Goal: Information Seeking & Learning: Find specific fact

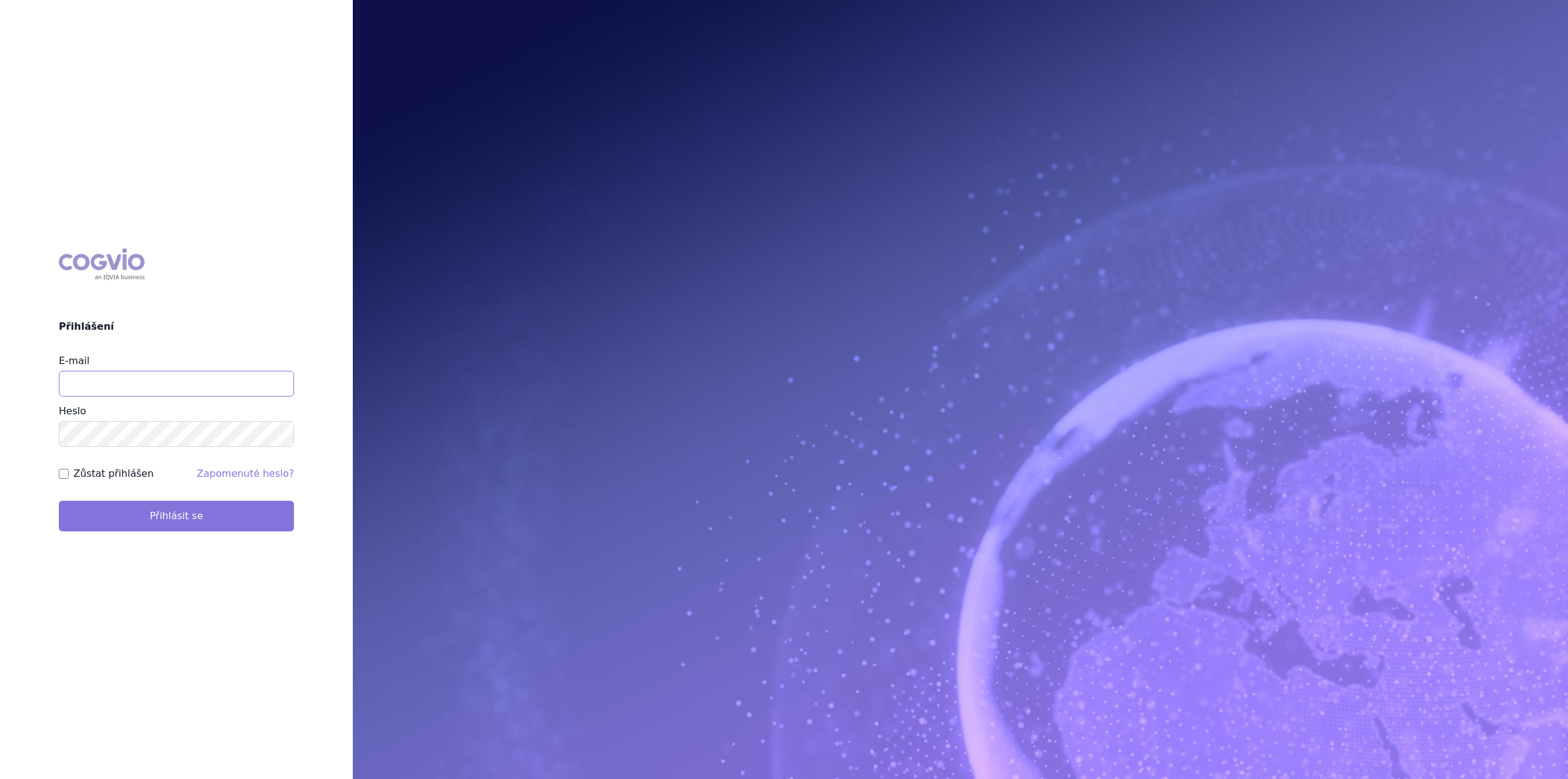
type input "matej.haluska@takeda.com"
click at [218, 510] on button "Přihlásit se" at bounding box center [176, 516] width 235 height 31
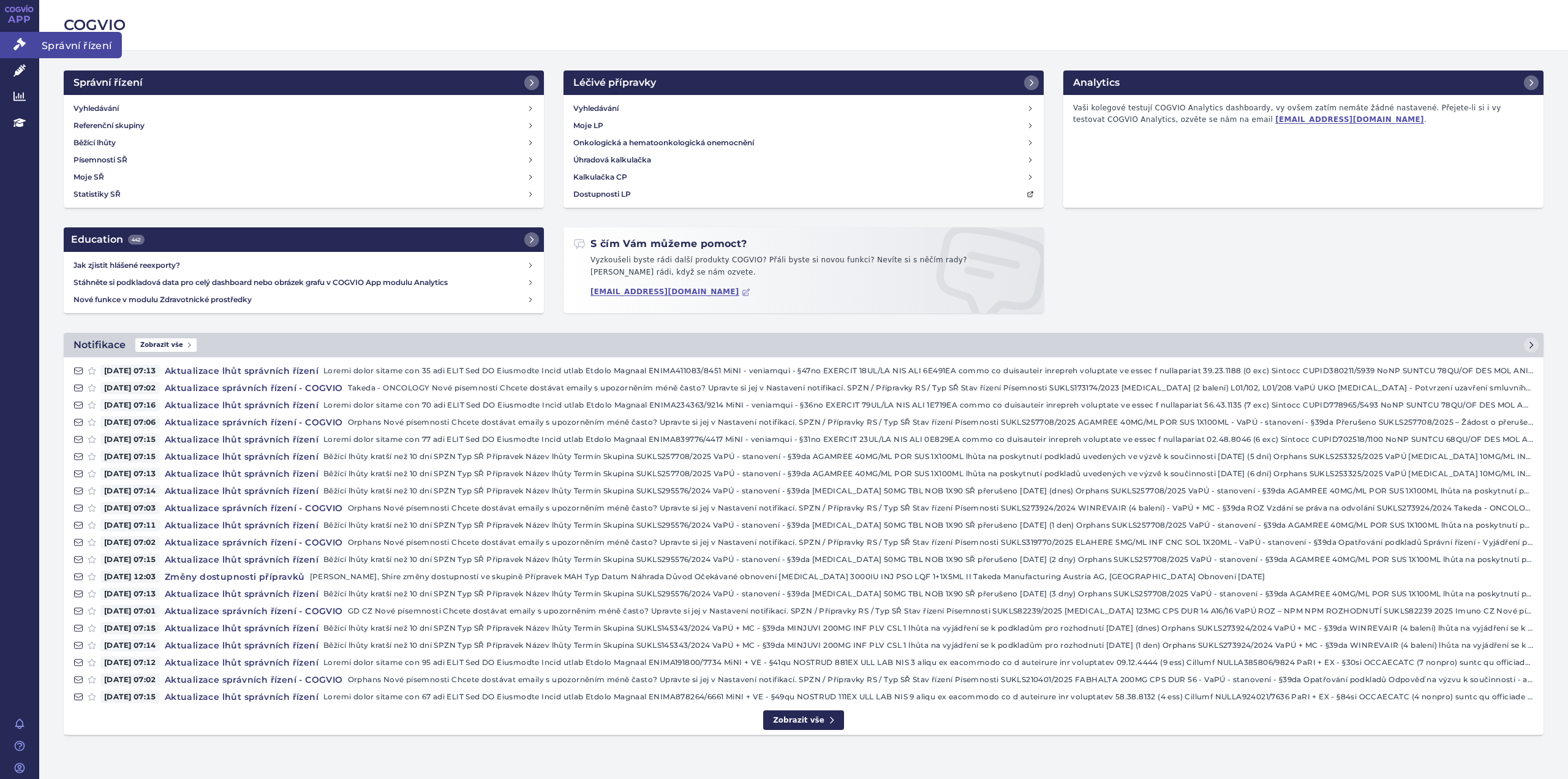
click at [25, 45] on icon at bounding box center [19, 44] width 12 height 12
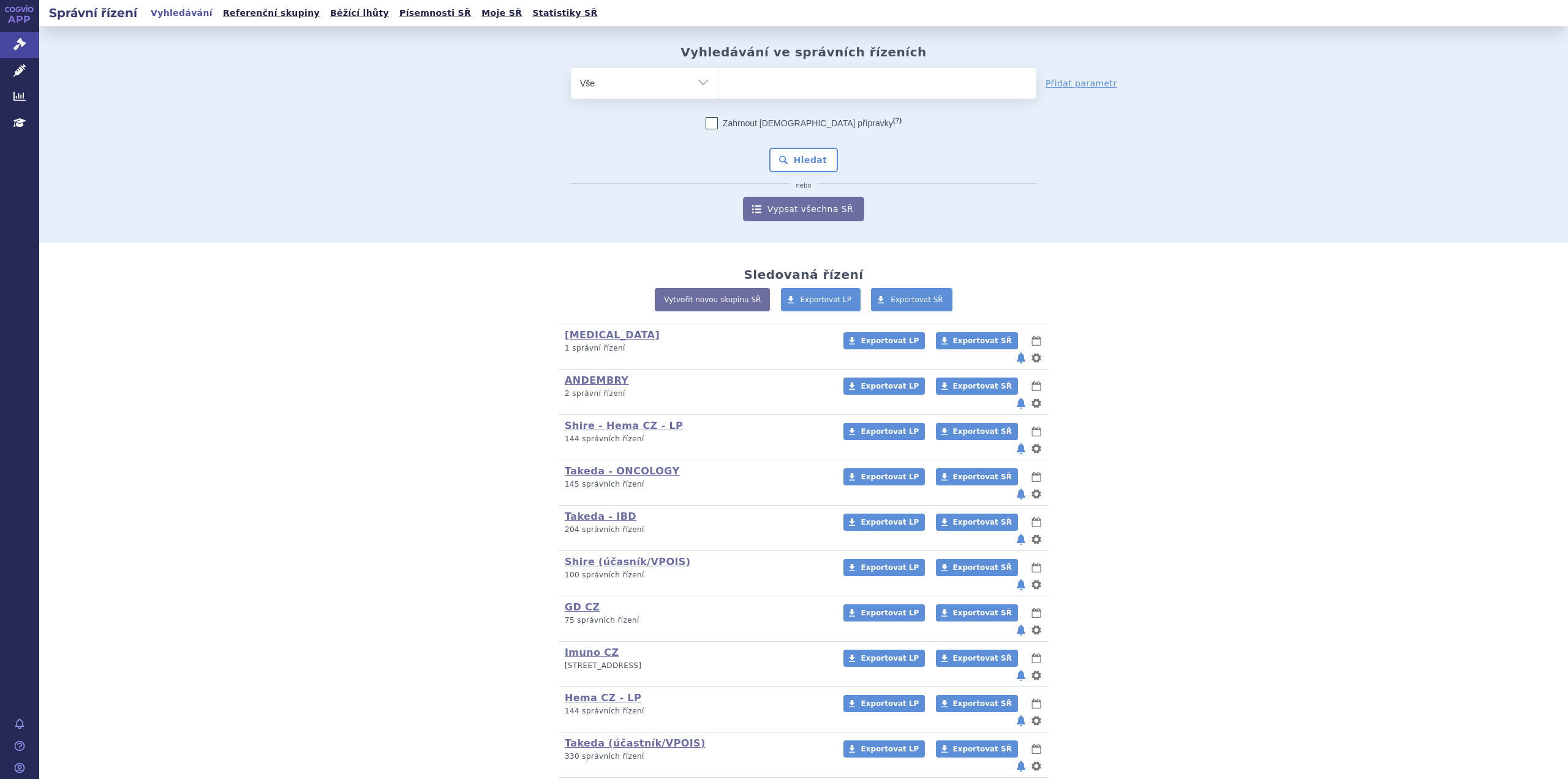
click at [739, 81] on ul at bounding box center [877, 80] width 317 height 26
click at [719, 81] on select at bounding box center [718, 83] width 1 height 31
paste input "SUKLS90985/2025"
type input "SUKLS90985/2025"
select select "SUKLS90985/2025"
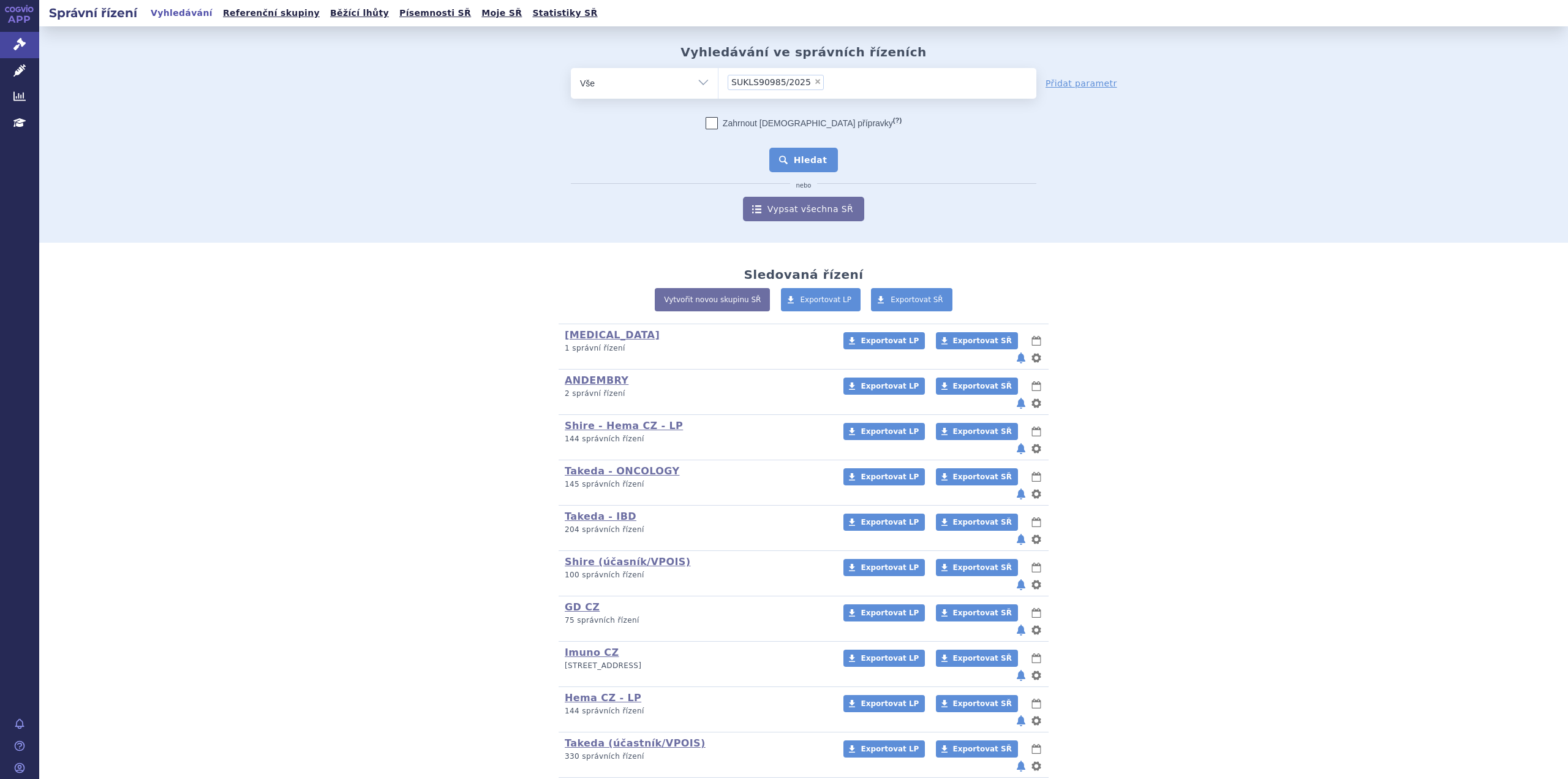
click at [808, 162] on button "Hledat" at bounding box center [804, 160] width 70 height 25
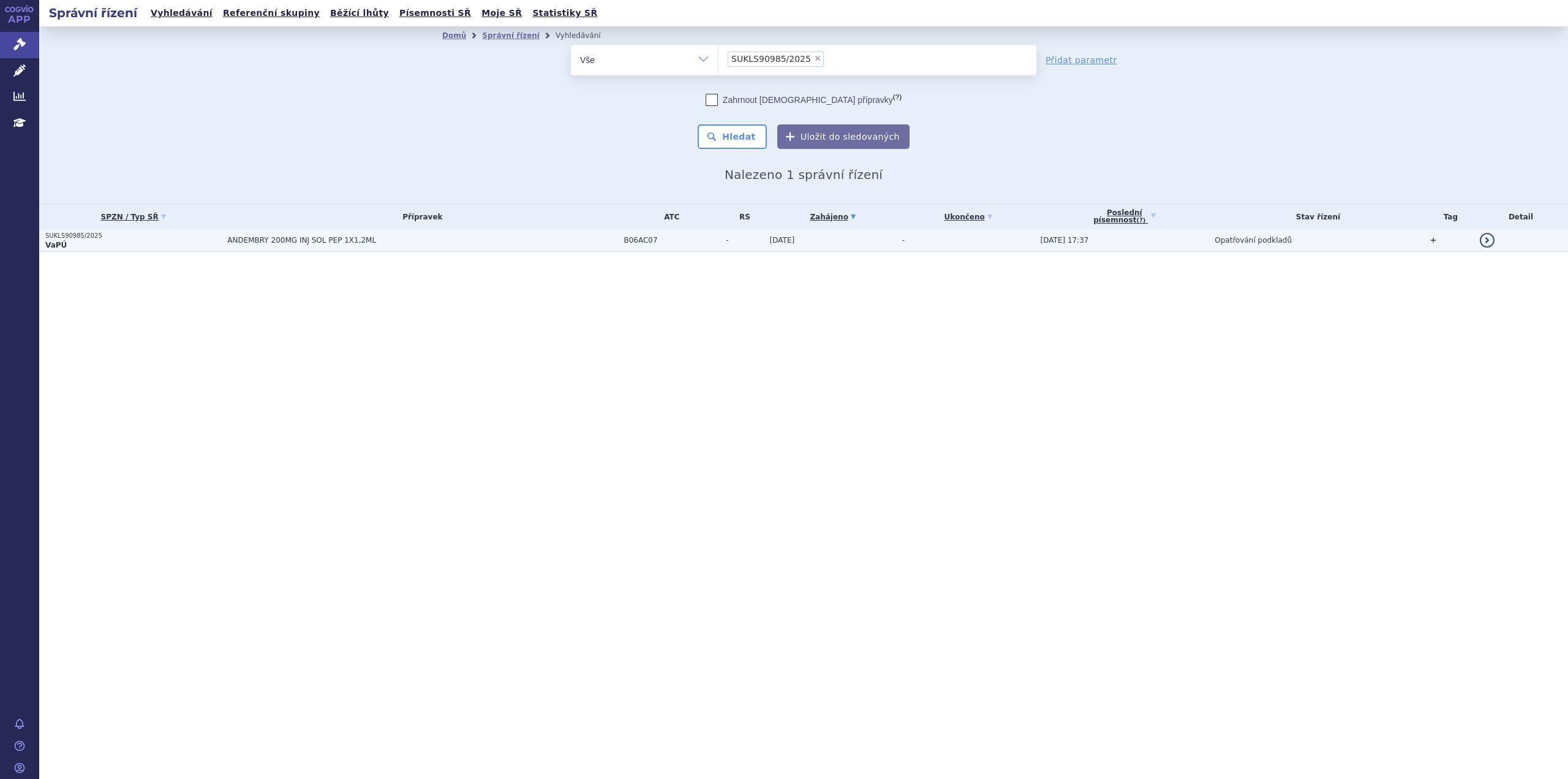
click at [282, 242] on span "ANDEMBRY 200MG INJ SOL PEP 1X1,2ML" at bounding box center [379, 239] width 306 height 9
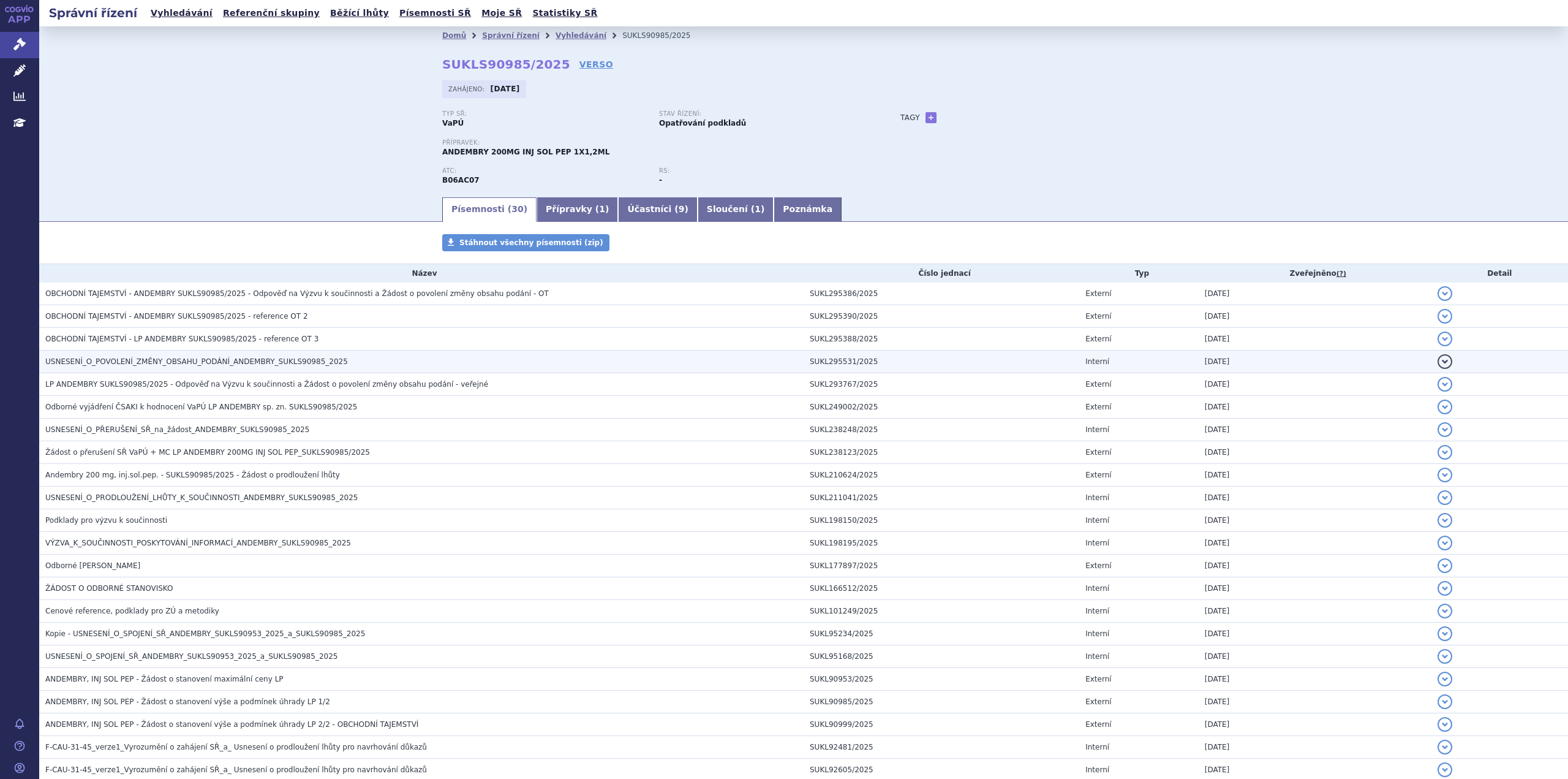
click at [287, 359] on span "USNESENÍ_O_POVOLENÍ_ZMĚNY_OBSAHU_PODÁNÍ_ANDEMBRY_SUKLS90985_2025" at bounding box center [196, 361] width 302 height 9
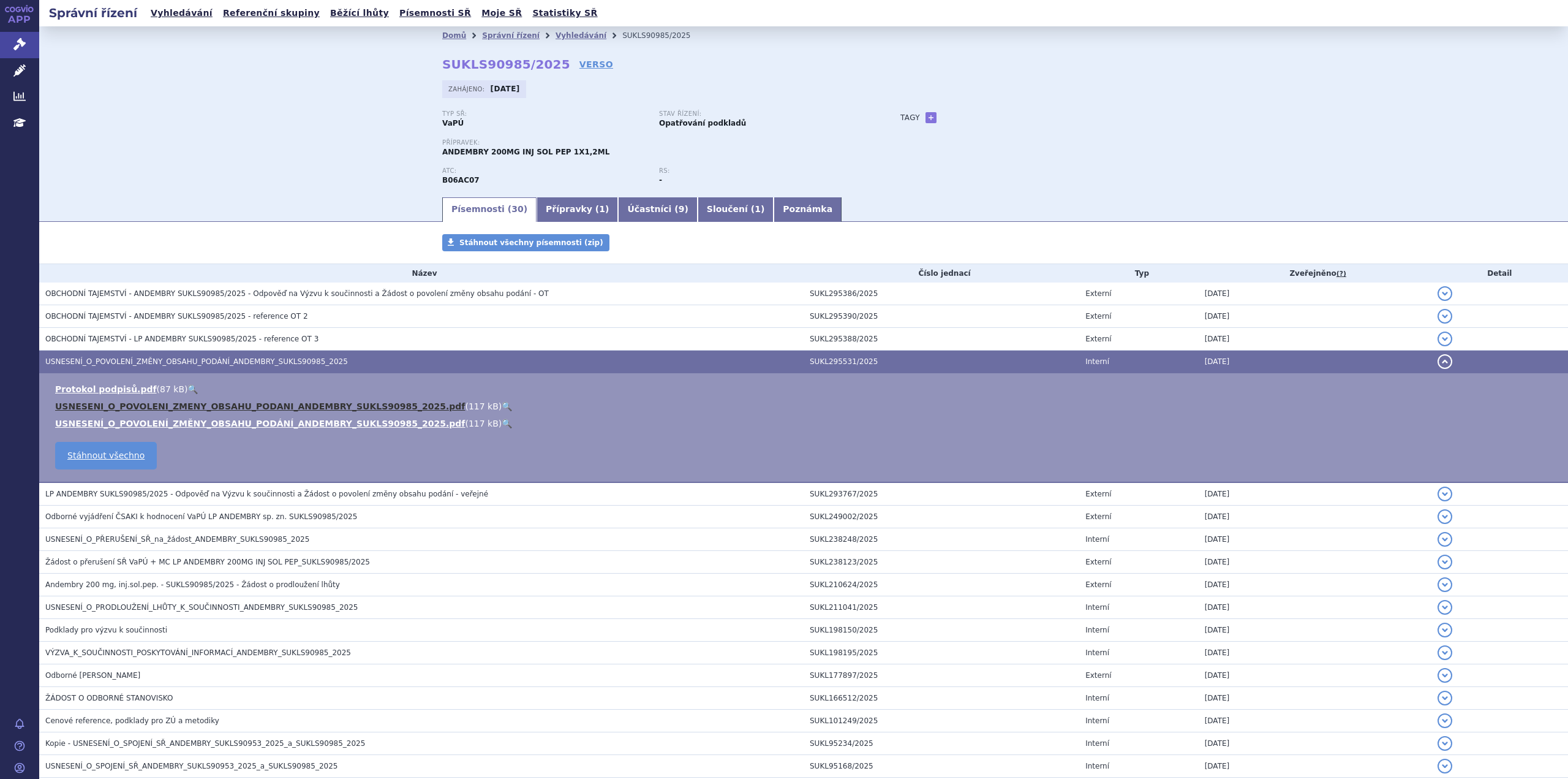
click at [220, 406] on link "USNESENI_O_POVOLENI_ZMENY_OBSAHU_PODANI_ANDEMBRY_SUKLS90985_2025.pdf" at bounding box center [260, 406] width 410 height 10
